Goal: Task Accomplishment & Management: Use online tool/utility

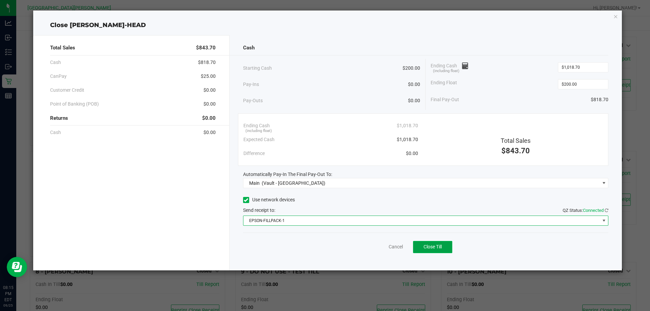
click at [425, 243] on button "Close Till" at bounding box center [432, 247] width 39 height 12
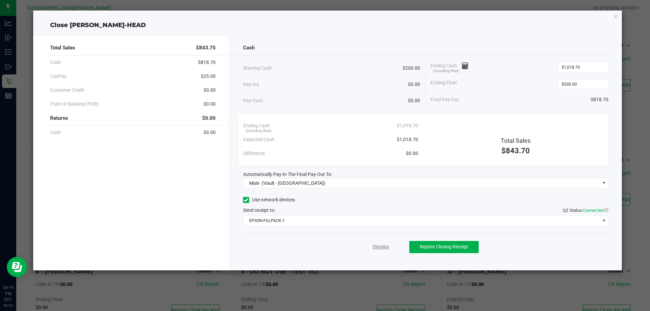
click at [381, 248] on link "Dismiss" at bounding box center [381, 246] width 16 height 7
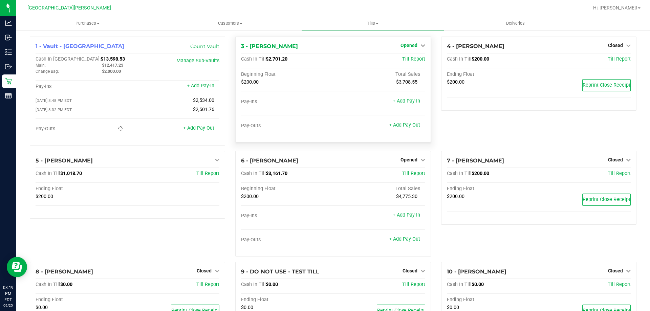
click at [401, 47] on span "Opened" at bounding box center [409, 45] width 17 height 5
click at [405, 62] on link "Close Till" at bounding box center [410, 59] width 18 height 5
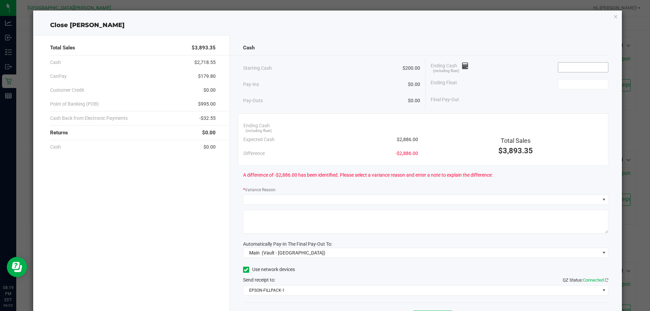
click at [573, 67] on input at bounding box center [583, 67] width 50 height 9
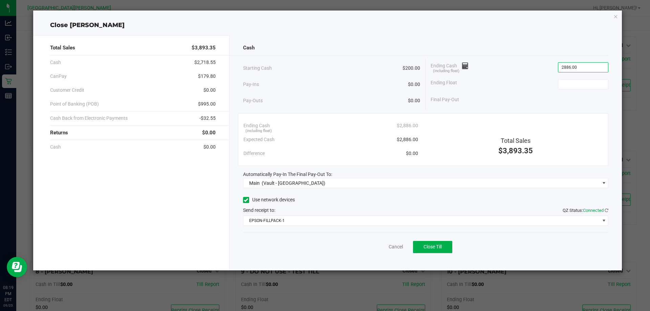
type input "$2,886.00"
type input "$200.00"
click at [442, 247] on span "Close Till" at bounding box center [433, 246] width 18 height 5
click at [377, 244] on link "Dismiss" at bounding box center [381, 246] width 16 height 7
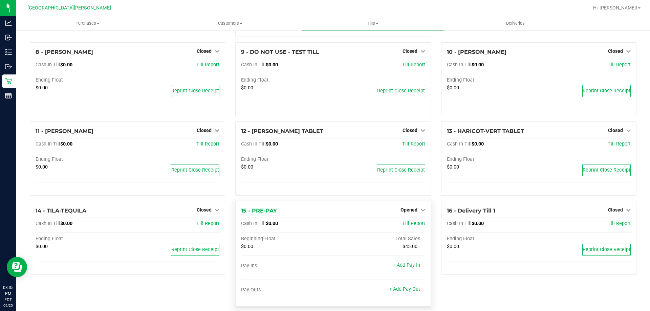
scroll to position [229, 0]
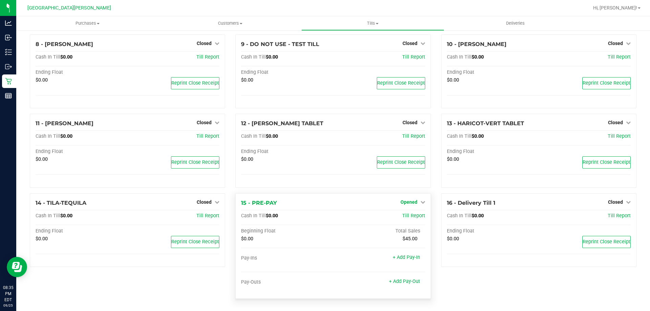
click at [403, 203] on span "Opened" at bounding box center [409, 201] width 17 height 5
click at [405, 215] on link "Close Till" at bounding box center [410, 215] width 18 height 5
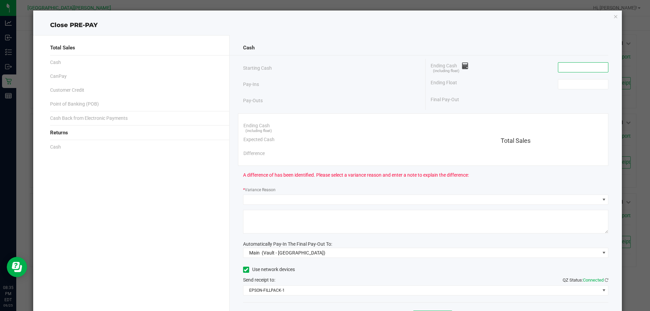
click at [566, 70] on input at bounding box center [583, 67] width 50 height 9
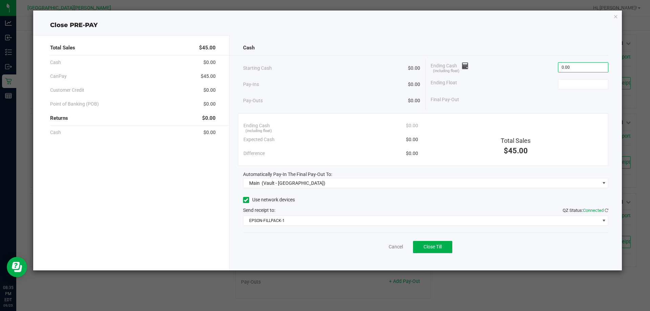
type input "$0.00"
click at [436, 243] on button "Close Till" at bounding box center [432, 247] width 39 height 12
click at [380, 248] on link "Dismiss" at bounding box center [381, 246] width 16 height 7
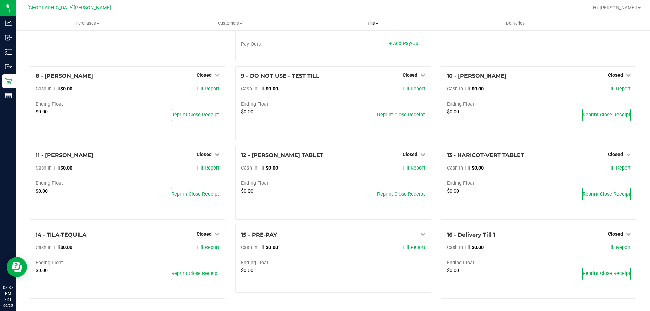
click at [374, 23] on span "Tills" at bounding box center [373, 23] width 142 height 6
click at [365, 50] on span "Reconcile e-payments" at bounding box center [334, 49] width 67 height 6
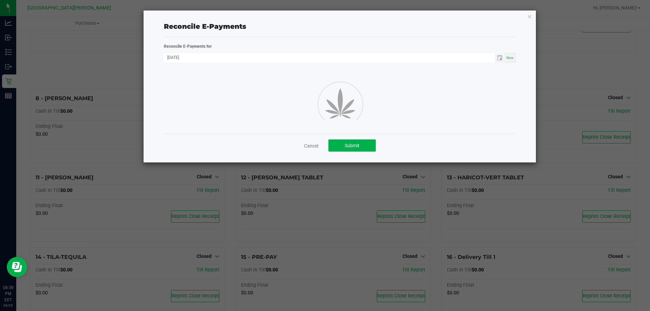
scroll to position [197, 0]
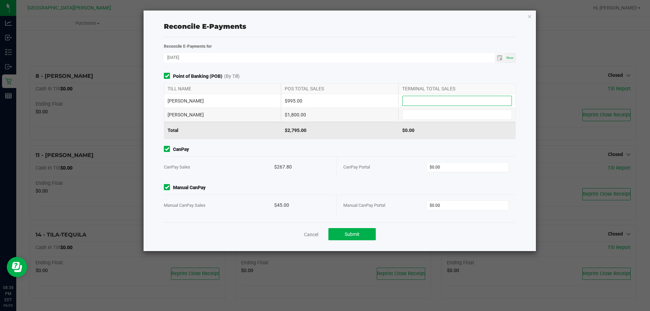
click at [416, 101] on input at bounding box center [457, 100] width 109 height 9
type input "$995.00"
type input "8"
type input "$1,800.00"
type input "$267.80"
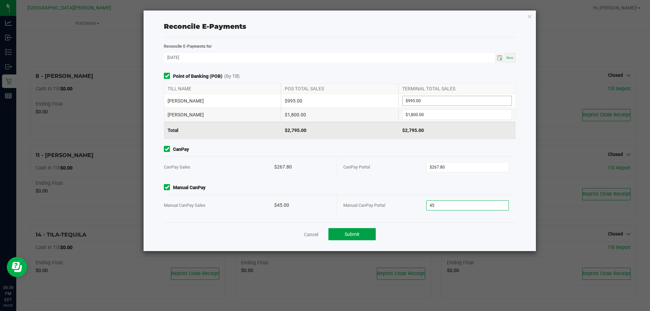
type input "$45.00"
click at [356, 232] on span "Submit" at bounding box center [352, 234] width 15 height 5
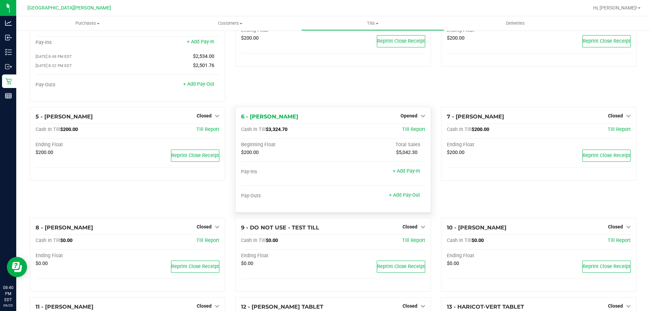
scroll to position [0, 0]
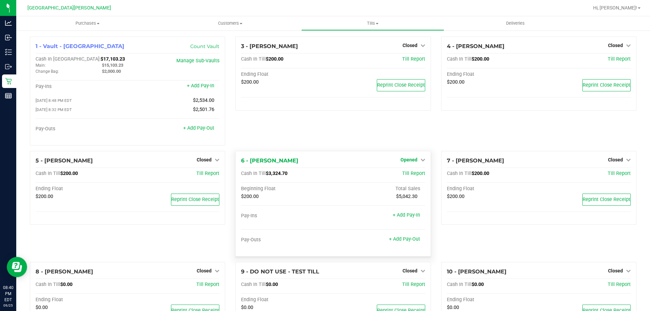
click at [411, 159] on span "Opened" at bounding box center [409, 159] width 17 height 5
click at [404, 176] on link "Close Till" at bounding box center [410, 173] width 18 height 5
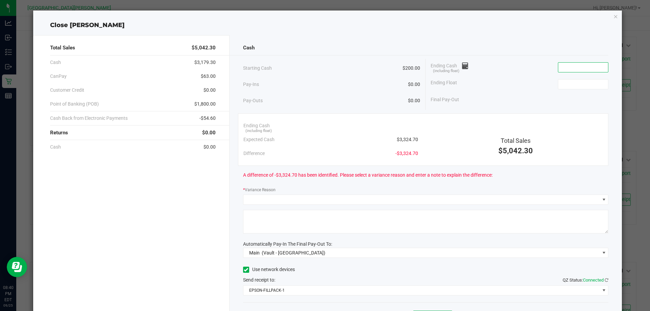
click at [566, 71] on input at bounding box center [583, 67] width 50 height 9
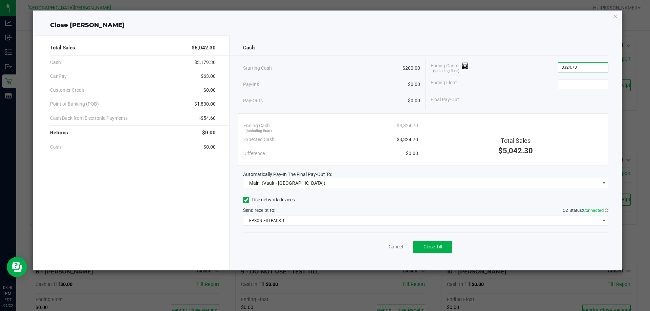
type input "$3,324.70"
type input "$200.00"
click at [440, 247] on span "Close Till" at bounding box center [433, 246] width 18 height 5
click at [387, 245] on link "Dismiss" at bounding box center [381, 246] width 16 height 7
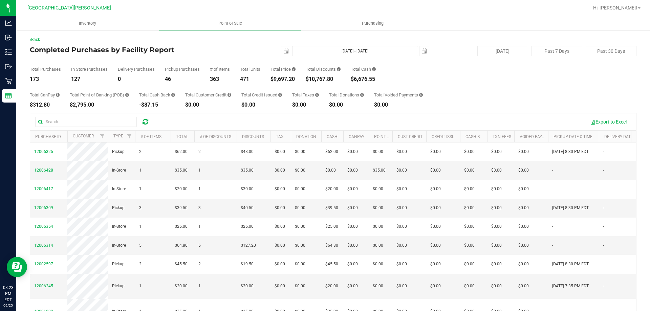
click at [35, 42] on div "Back" at bounding box center [333, 40] width 607 height 6
click at [37, 38] on link "Back" at bounding box center [35, 39] width 10 height 5
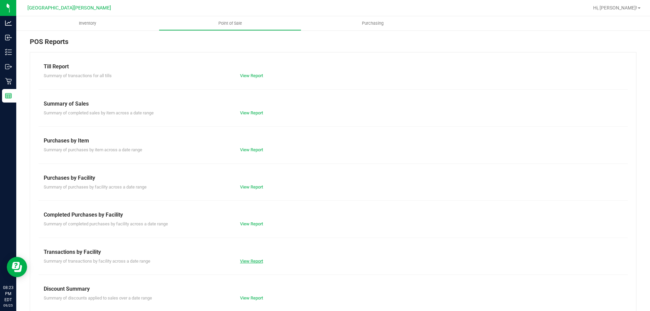
click at [255, 260] on link "View Report" at bounding box center [251, 261] width 23 height 5
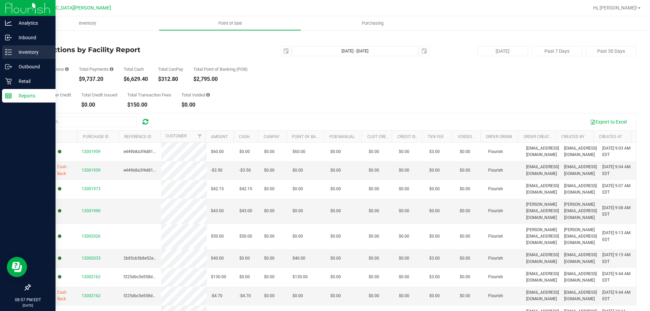
click at [29, 51] on p "Inventory" at bounding box center [32, 52] width 41 height 8
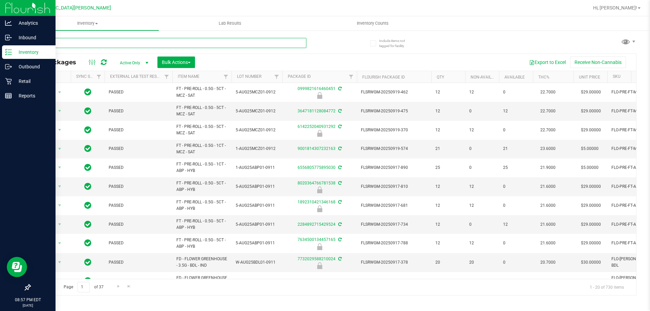
click at [63, 43] on input "text" at bounding box center [168, 43] width 277 height 10
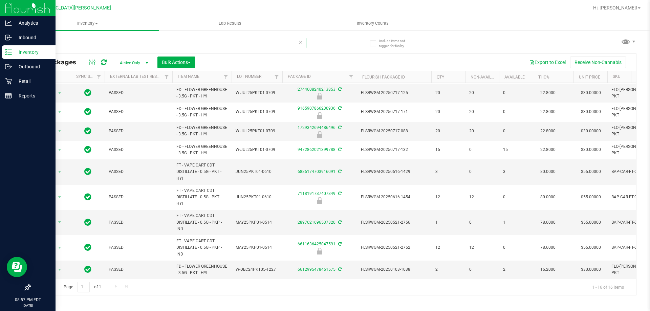
scroll to position [136, 0]
type input "pk"
click at [56, 265] on span "select" at bounding box center [60, 269] width 8 height 9
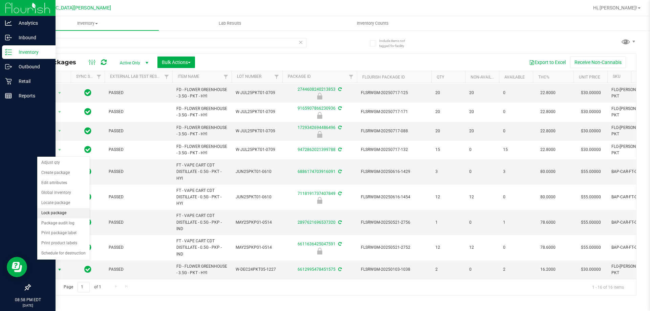
click at [61, 214] on li "Lock package" at bounding box center [63, 213] width 52 height 10
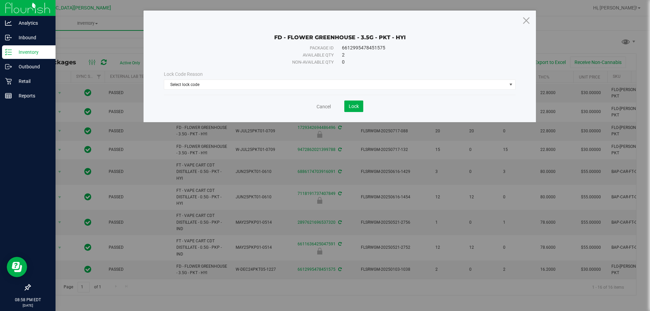
click at [238, 75] on div "Lock Code Reason" at bounding box center [340, 74] width 352 height 7
click at [236, 82] on span "Select lock code" at bounding box center [335, 84] width 343 height 9
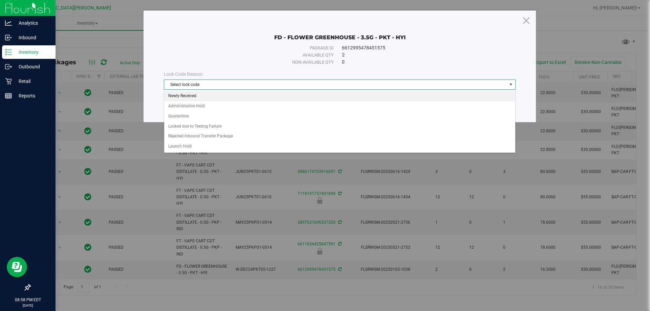
click at [202, 94] on li "Newly Received" at bounding box center [339, 96] width 351 height 10
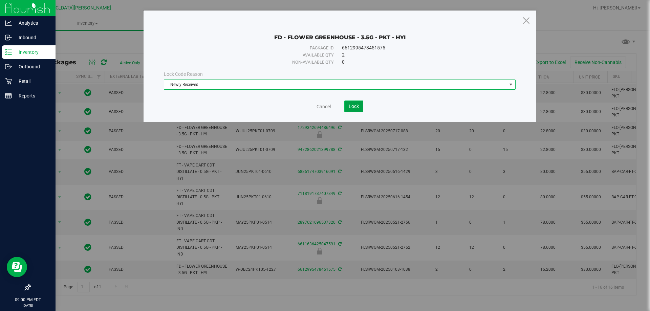
click at [355, 105] on span "Lock" at bounding box center [354, 106] width 10 height 5
